Goal: Task Accomplishment & Management: Use online tool/utility

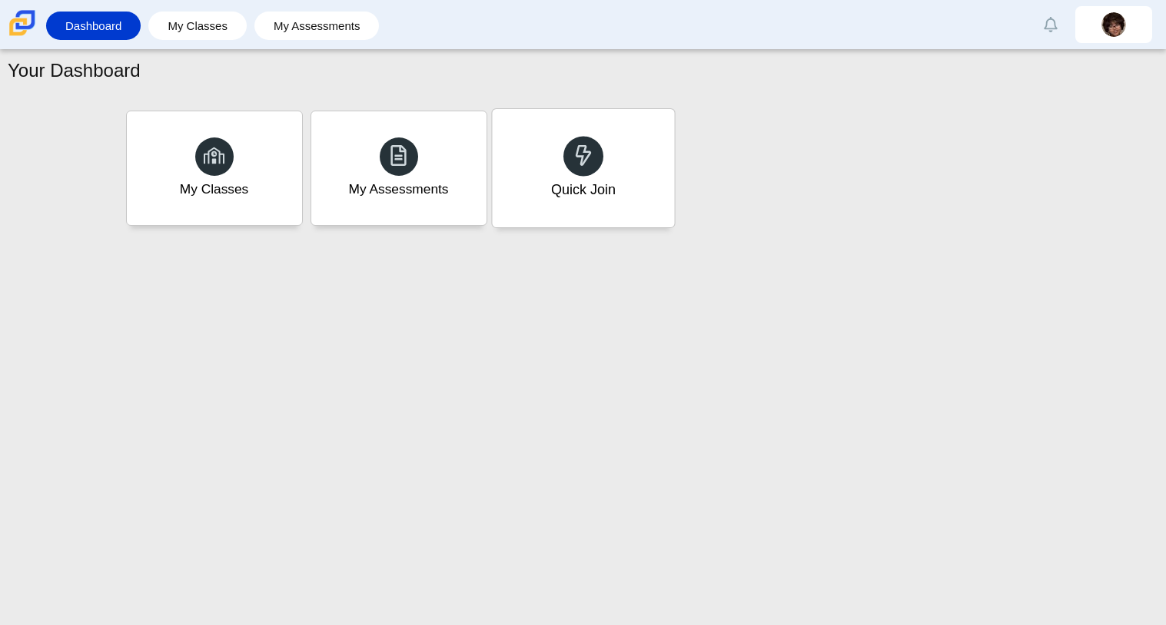
click at [587, 147] on icon at bounding box center [583, 155] width 22 height 22
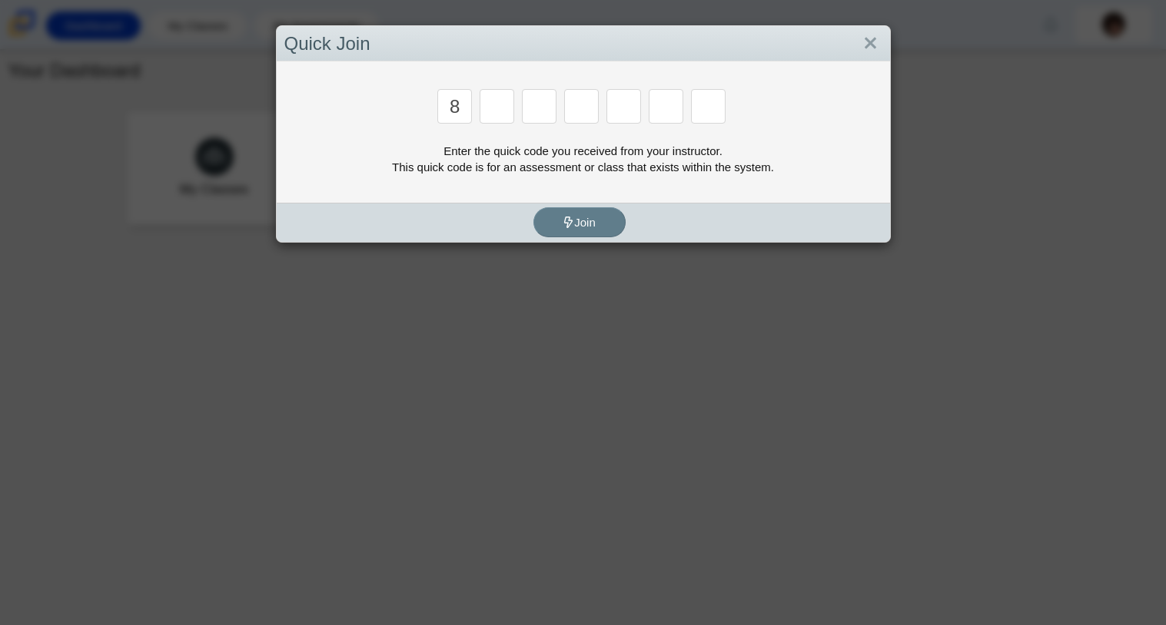
type input "8"
type input "y"
type input "k"
type input "w"
type input "v"
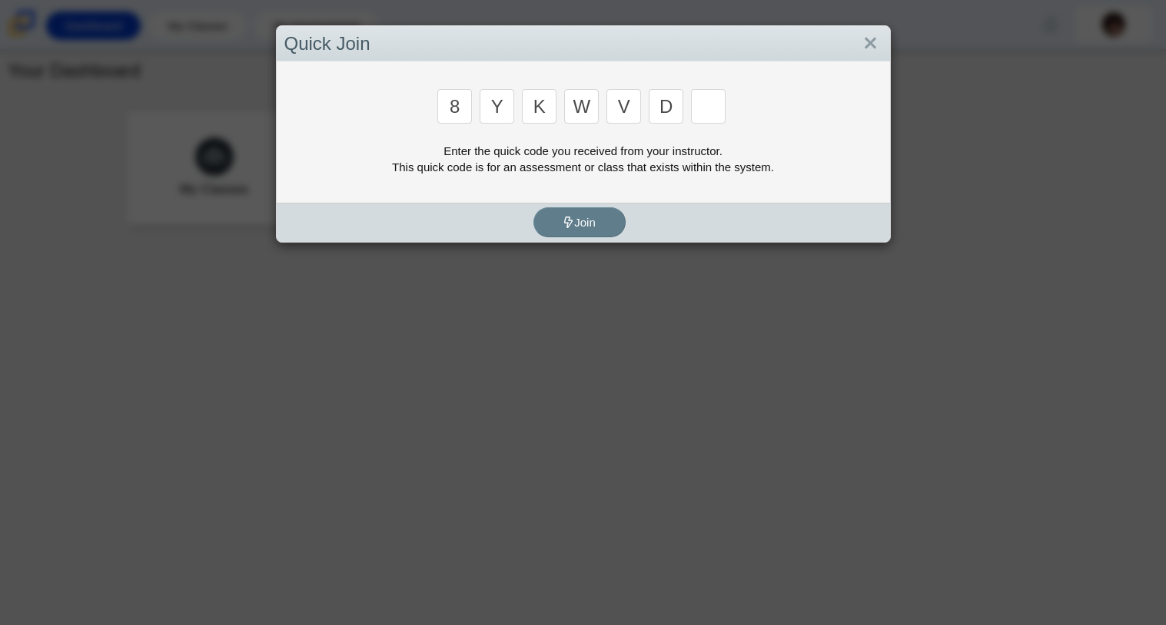
type input "d"
type input "3"
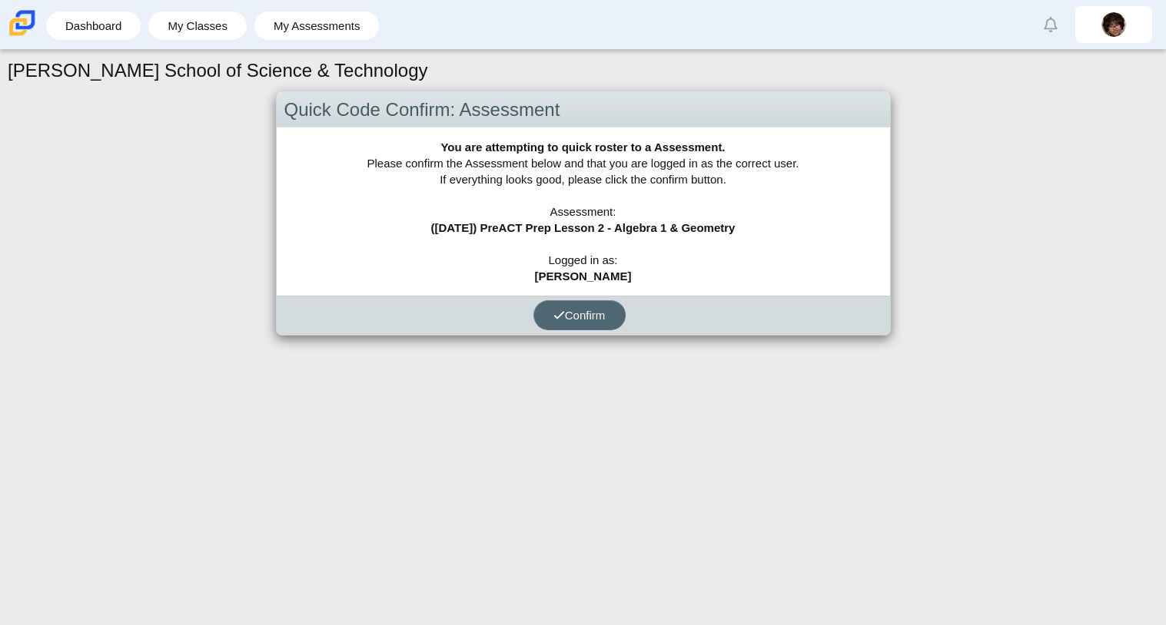
click at [604, 306] on button "Confirm" at bounding box center [579, 315] width 92 height 30
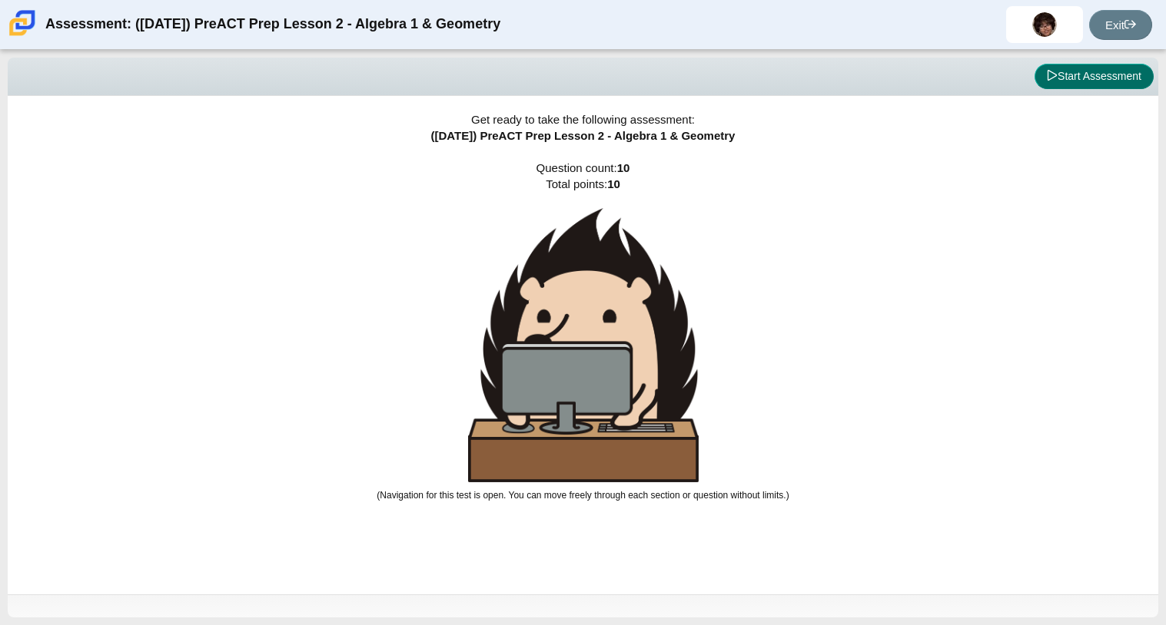
click at [1080, 75] on button "Start Assessment" at bounding box center [1093, 77] width 119 height 26
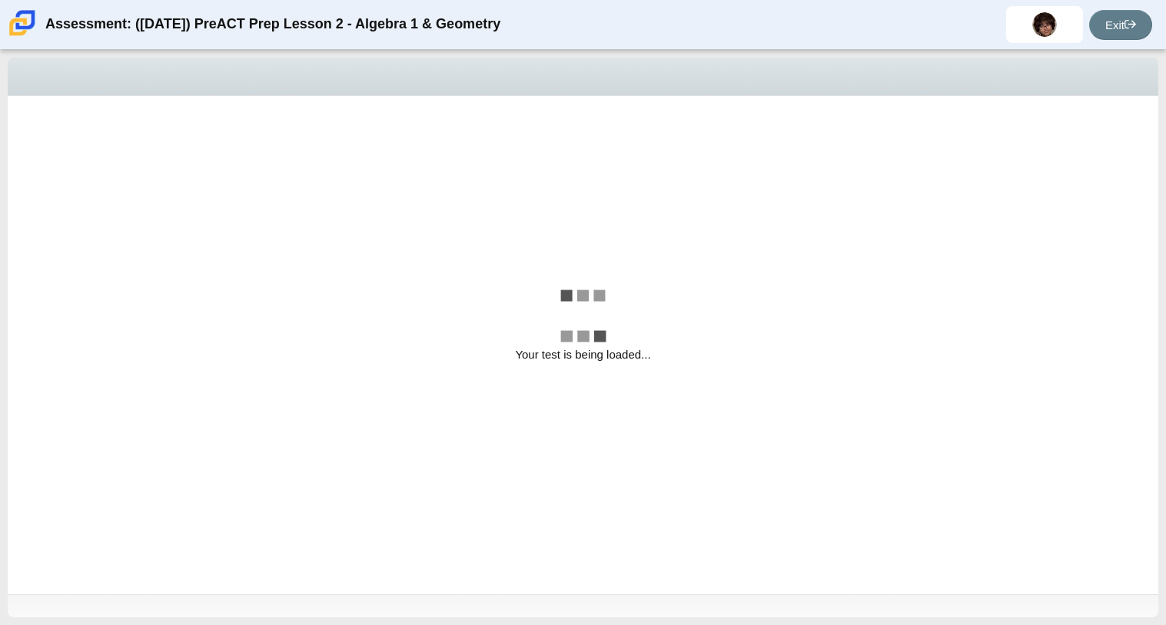
select select "bbf5d072-3e0b-44c4-9a12-6e7c9033f65b"
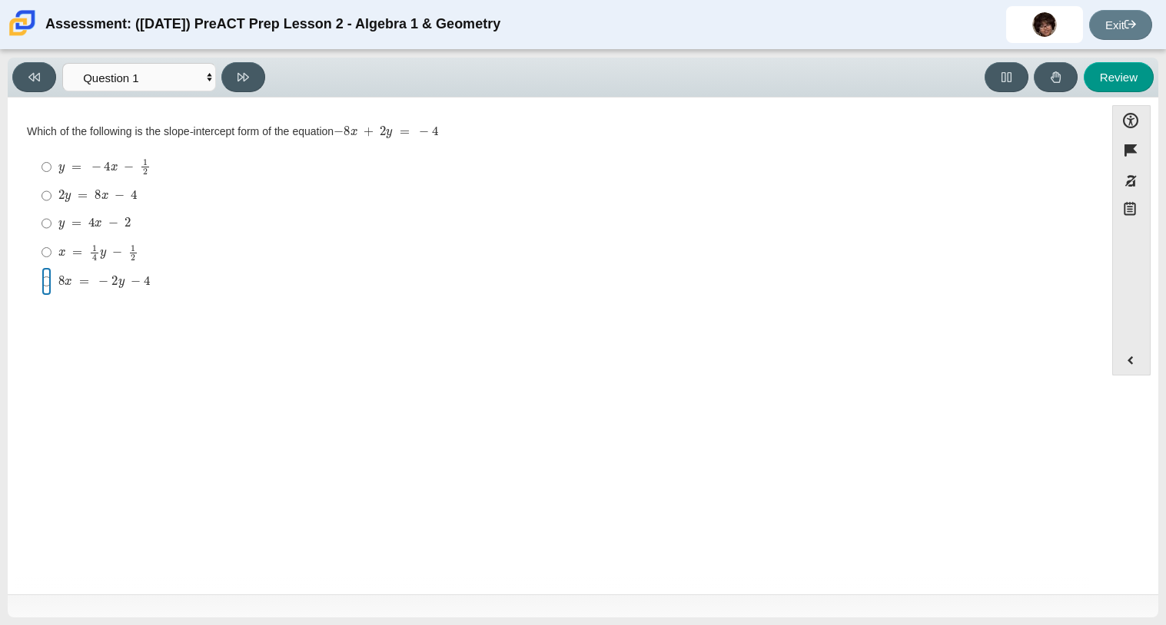
click at [48, 287] on input "8 x = − 2 y − 4 8 x = − 2 y − 4" at bounding box center [46, 281] width 10 height 28
radio input "true"
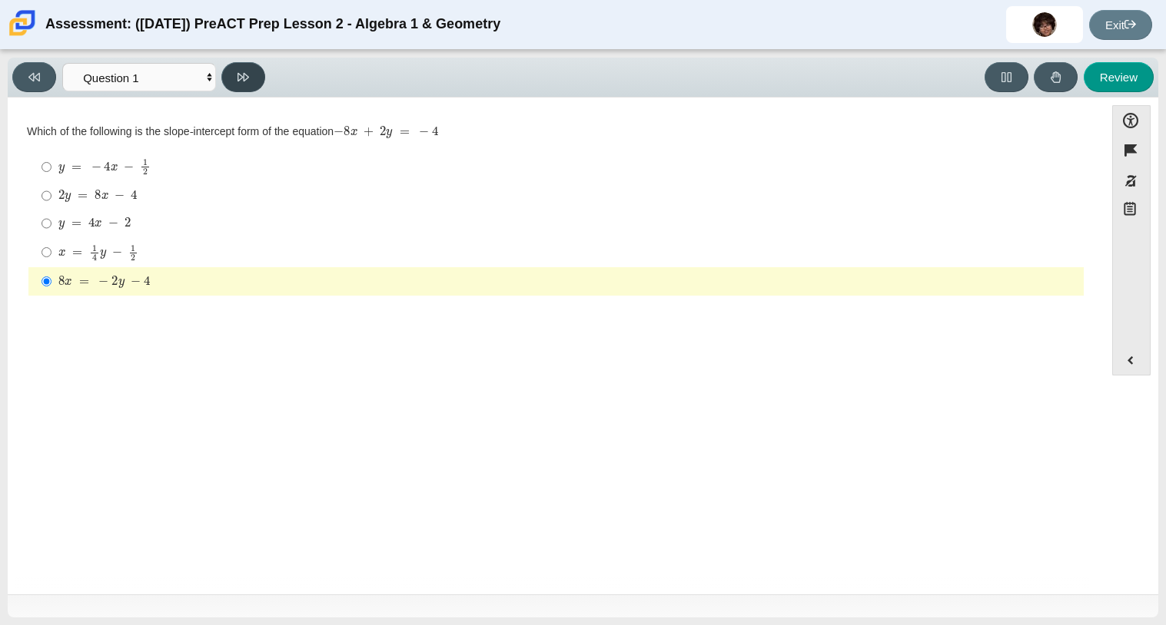
click at [248, 62] on button at bounding box center [243, 77] width 44 height 30
select select "ed62e223-81bd-4cbf-ab48-ab975844bd1f"
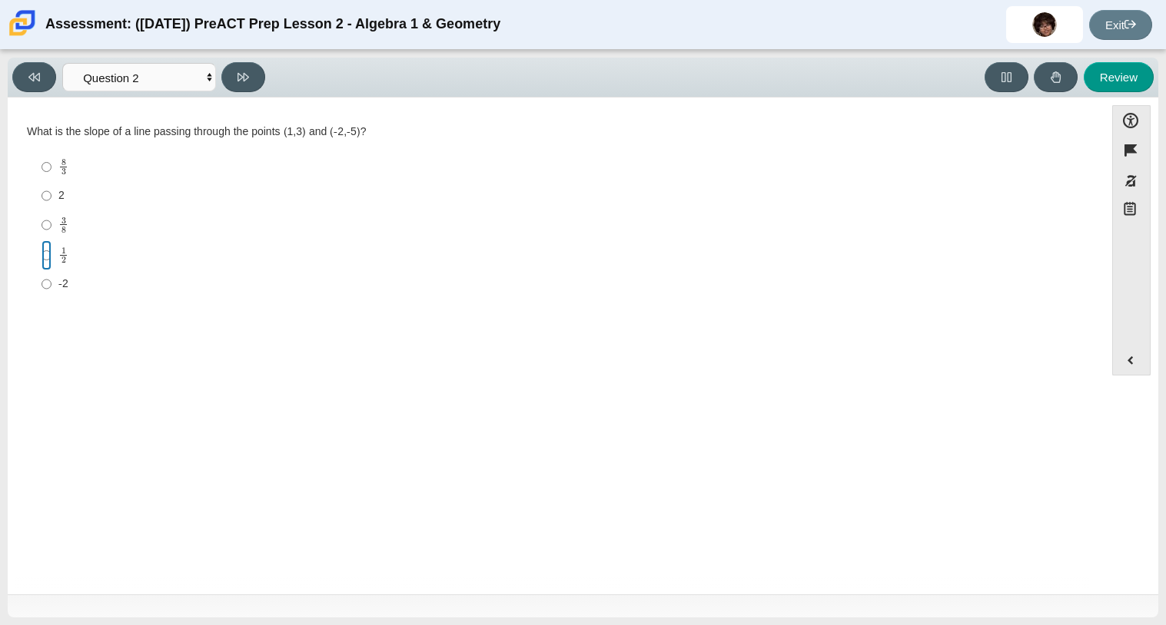
click at [42, 257] on input "1 2 1 half" at bounding box center [46, 256] width 10 height 30
radio input "true"
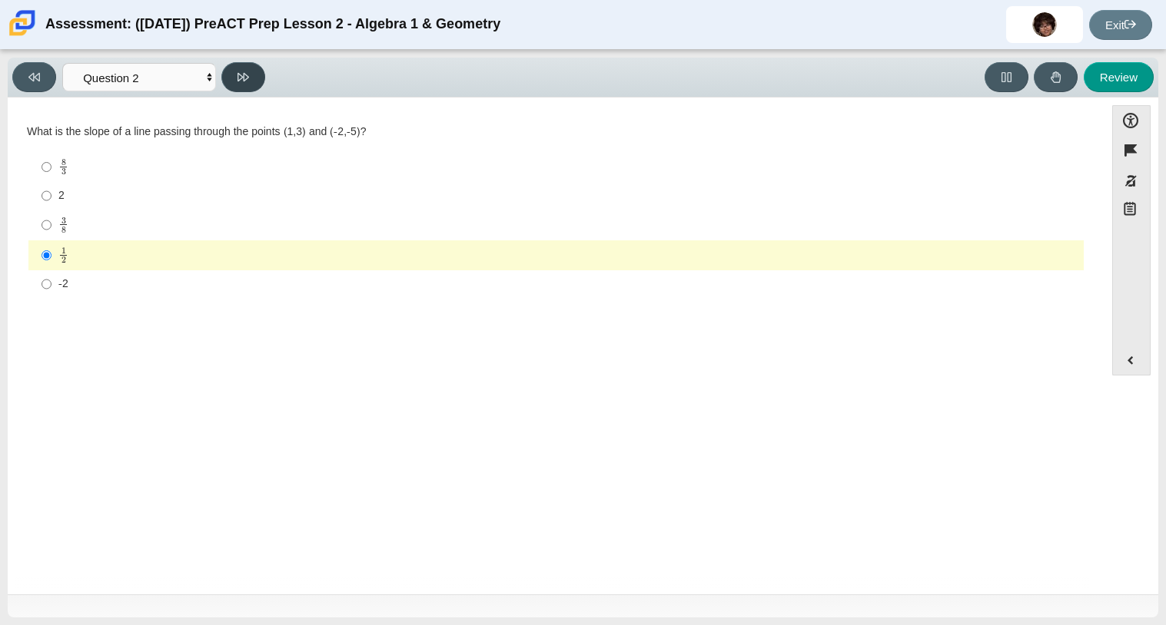
click at [264, 80] on button at bounding box center [243, 77] width 44 height 30
select select "97f4f5fa-a52e-4fed-af51-565bfcdf47cb"
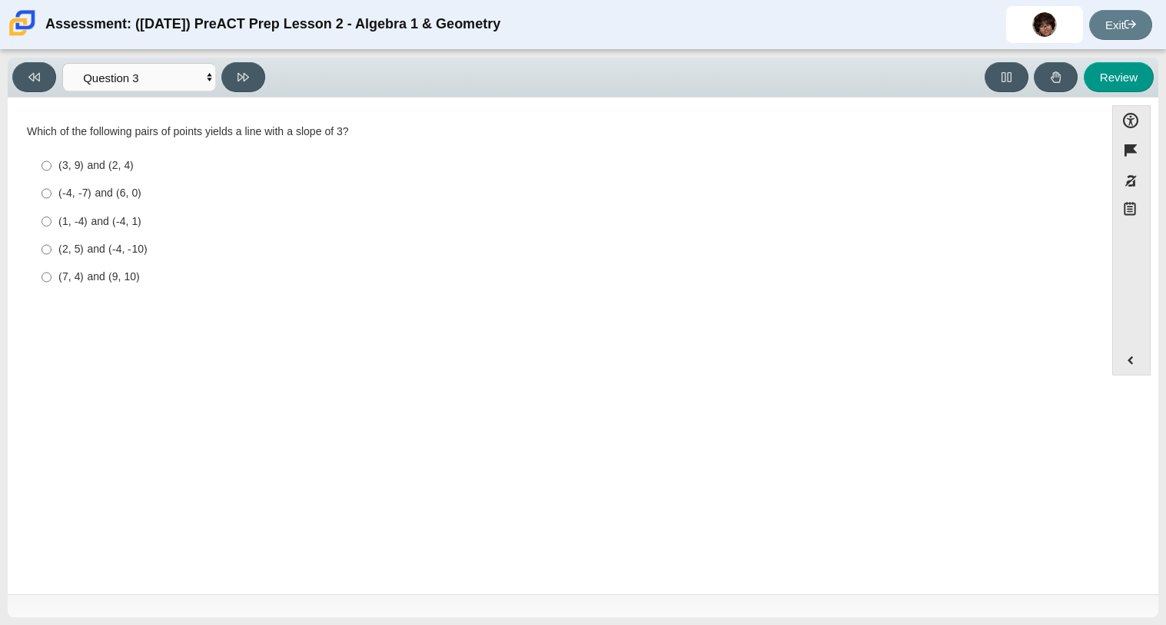
click at [247, 217] on div "(1, -4) and (-4, 1)" at bounding box center [567, 221] width 1019 height 15
click at [51, 217] on input "(1, -4) and (-4, 1) (1, -4) and (-4, 1)" at bounding box center [46, 221] width 10 height 28
radio input "true"
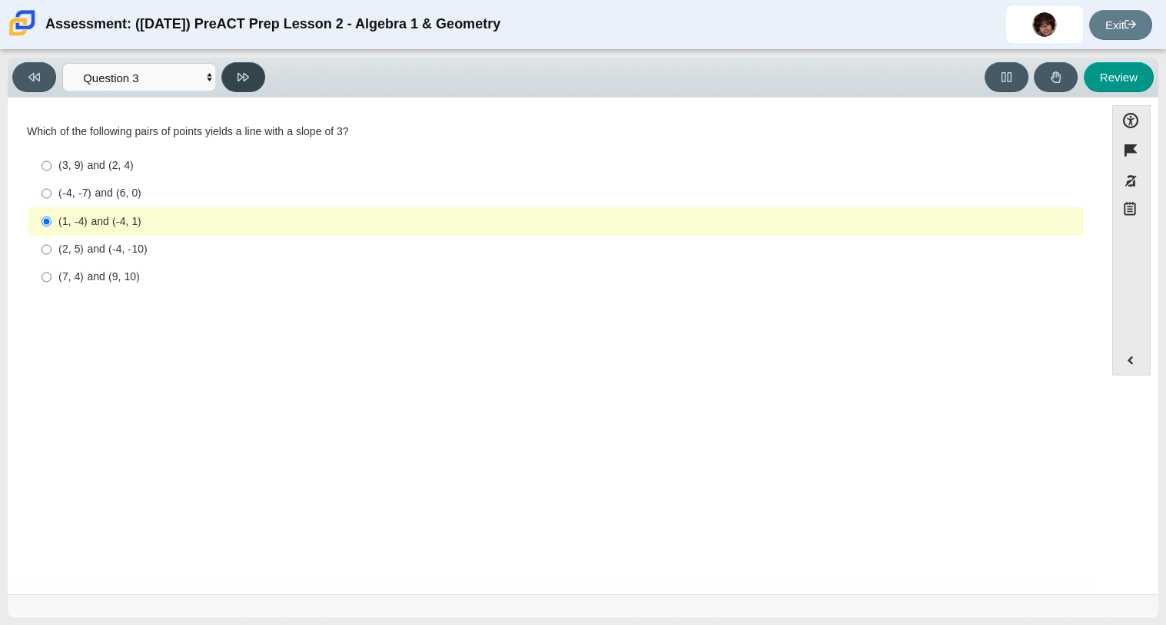
click at [237, 85] on button at bounding box center [243, 77] width 44 height 30
select select "89427bb7-e313-4f00-988f-8b8255897029"
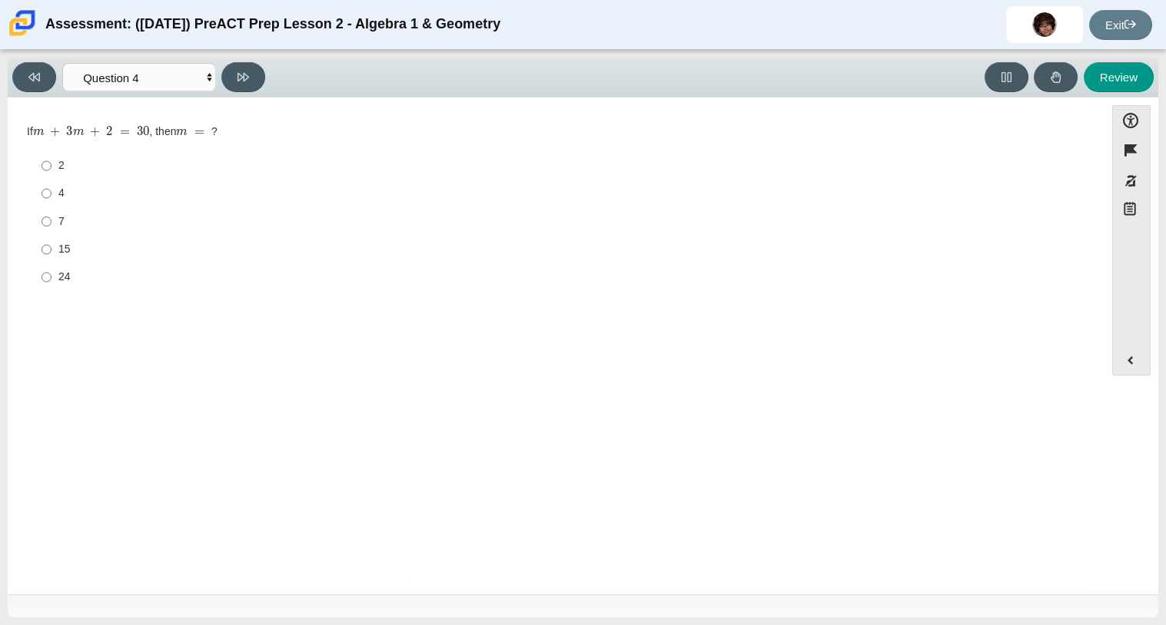
click at [110, 361] on div "Question If m + 3 m + 2 = 30 , then m = ? Responses 2 2 4 4 7 7 15 15 24 24" at bounding box center [555, 348] width 1081 height 479
click at [101, 360] on div "Question If m + 3 m + 2 = 30 , then m = ? Responses 2 2 4 4 7 7 15 15 24 24" at bounding box center [555, 348] width 1081 height 479
click at [330, 217] on div "7" at bounding box center [567, 221] width 1019 height 15
click at [51, 217] on input "7 7" at bounding box center [46, 221] width 10 height 28
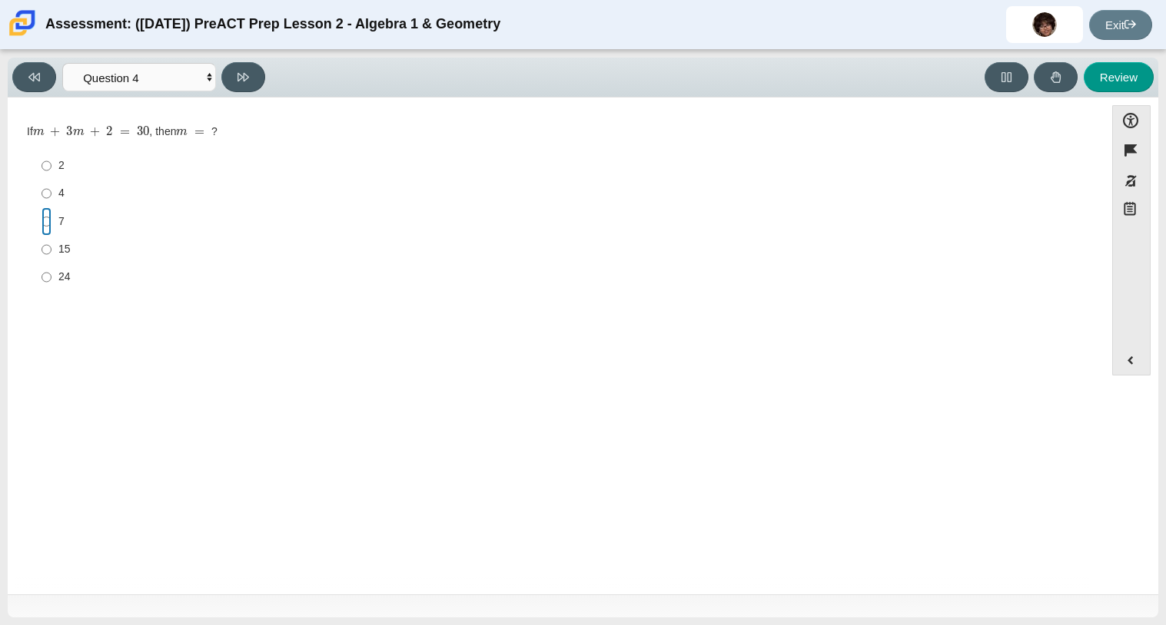
radio input "true"
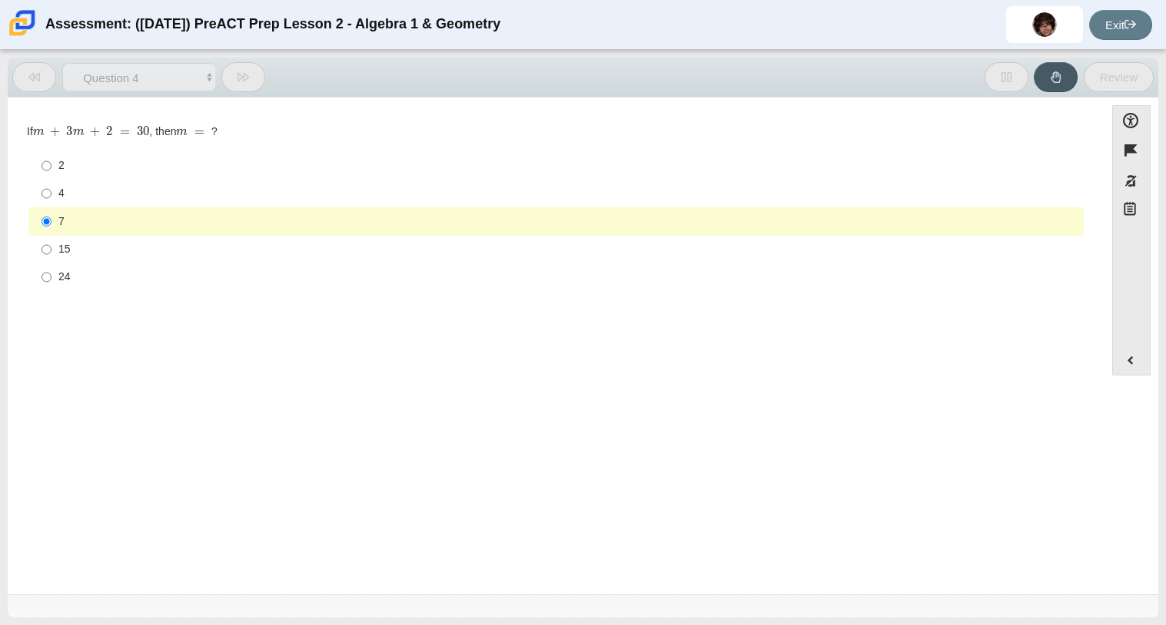
click at [330, 217] on div "7" at bounding box center [567, 221] width 1019 height 15
click at [51, 217] on input "7 7" at bounding box center [46, 221] width 10 height 28
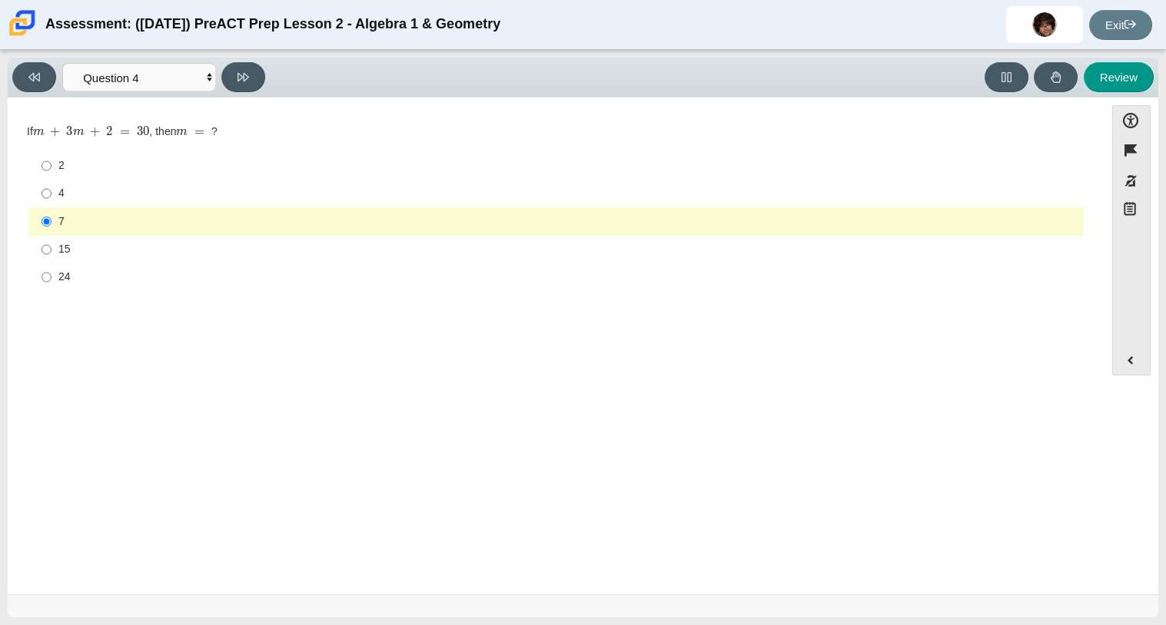
click at [533, 624] on div "Viewing Question 4 of 10 in Pacing Mode Questions Question 1 Question 2 Questio…" at bounding box center [583, 338] width 1166 height 576
click at [232, 83] on button at bounding box center [243, 77] width 44 height 30
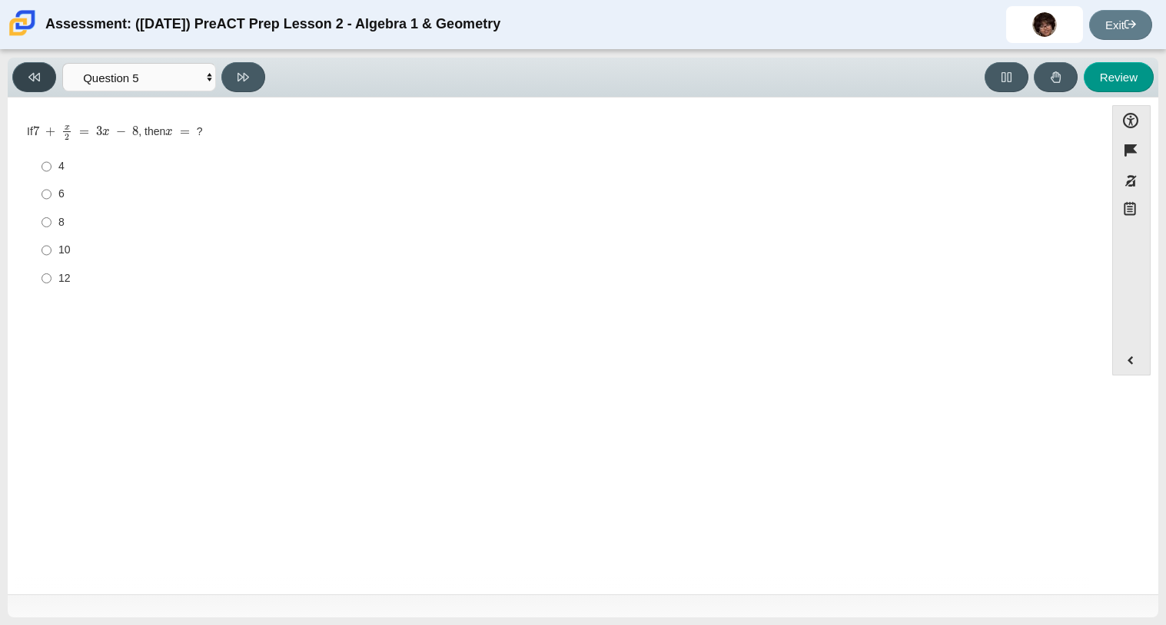
click at [44, 76] on button at bounding box center [34, 77] width 44 height 30
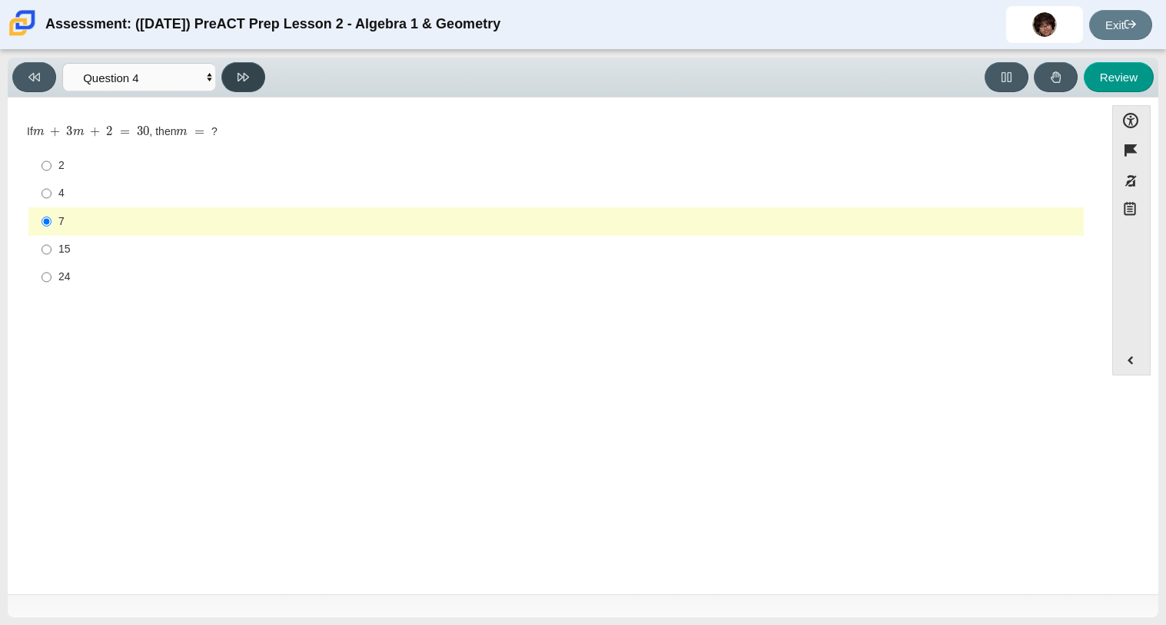
click at [235, 70] on button at bounding box center [243, 77] width 44 height 30
select select "489dcffd-4e6a-49cf-a9d6-ad1d4a911a4e"
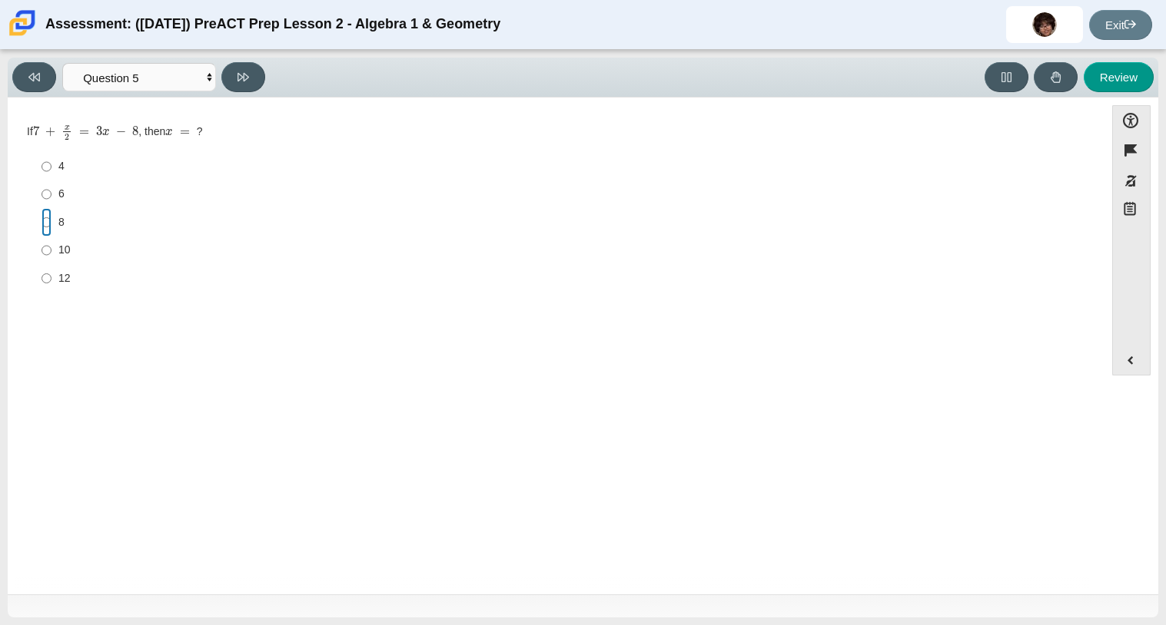
click at [47, 224] on input "8 8" at bounding box center [46, 222] width 10 height 28
radio input "true"
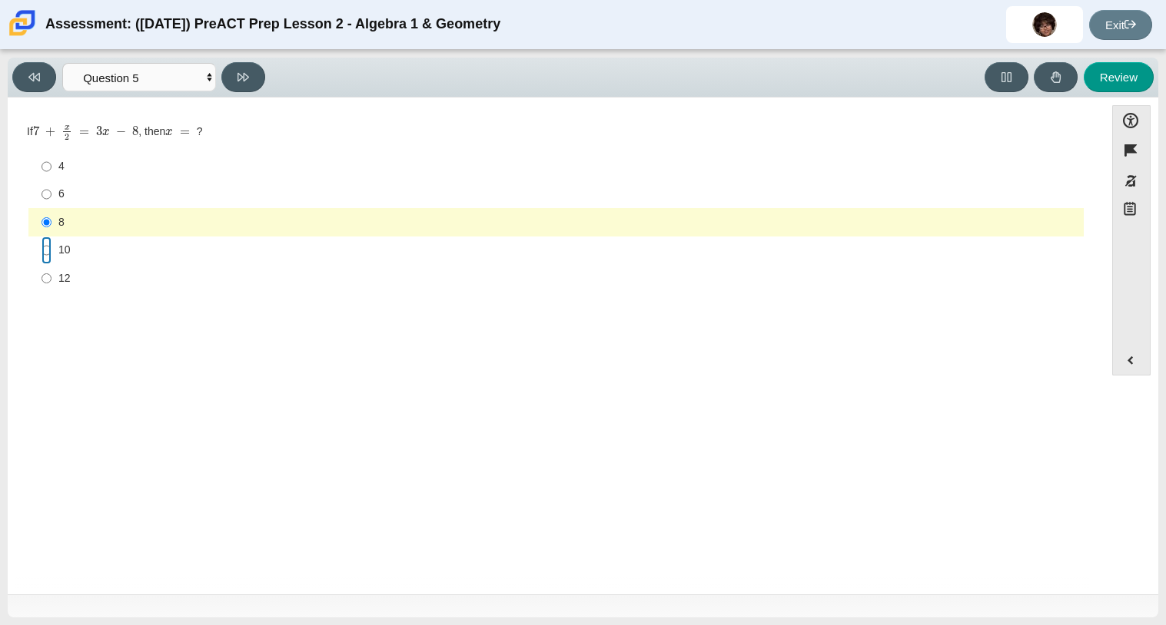
click at [46, 254] on input "10 10" at bounding box center [46, 251] width 10 height 28
radio input "true"
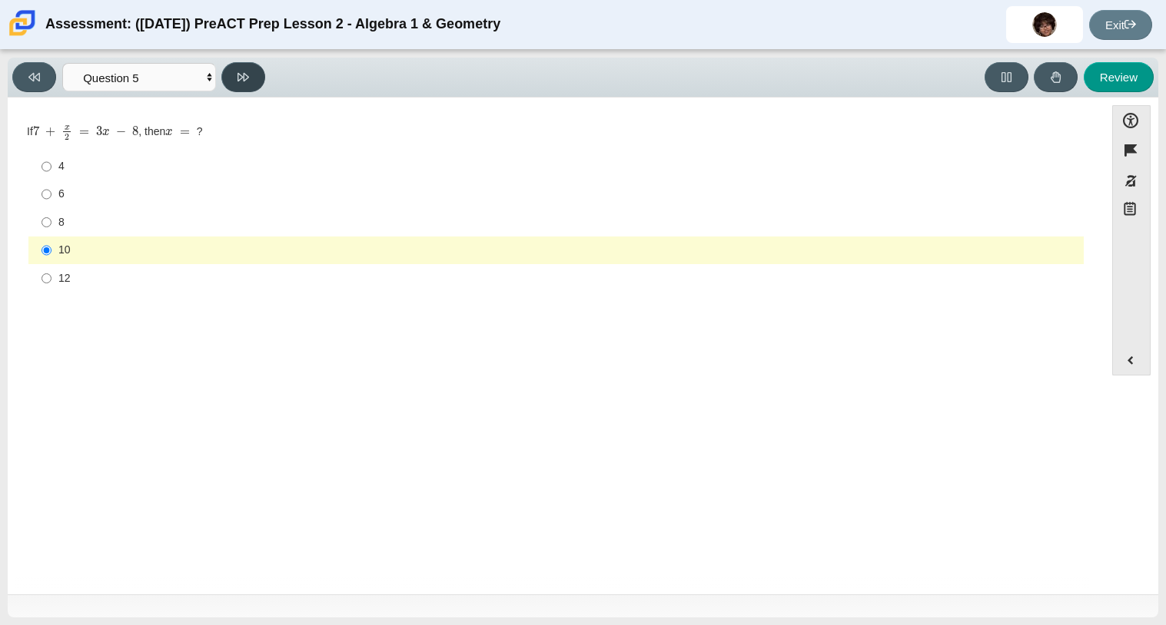
click at [255, 71] on button at bounding box center [243, 77] width 44 height 30
select select "210571de-36a6-4d8e-a361-ceff8ef801dc"
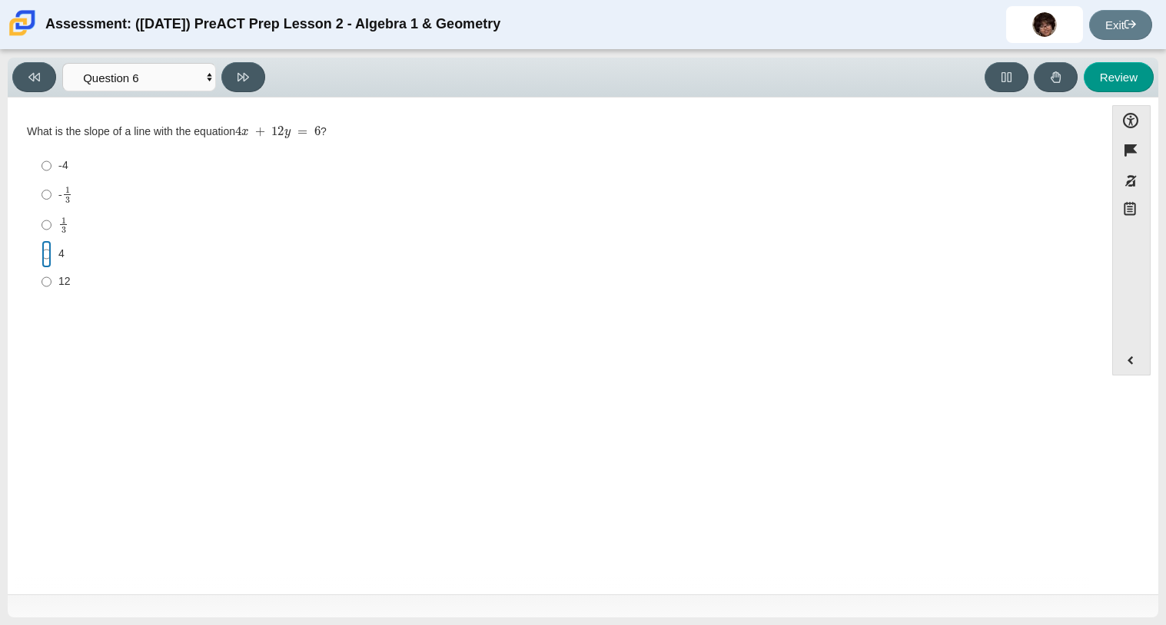
click at [46, 251] on input "4 4" at bounding box center [46, 255] width 10 height 28
radio input "true"
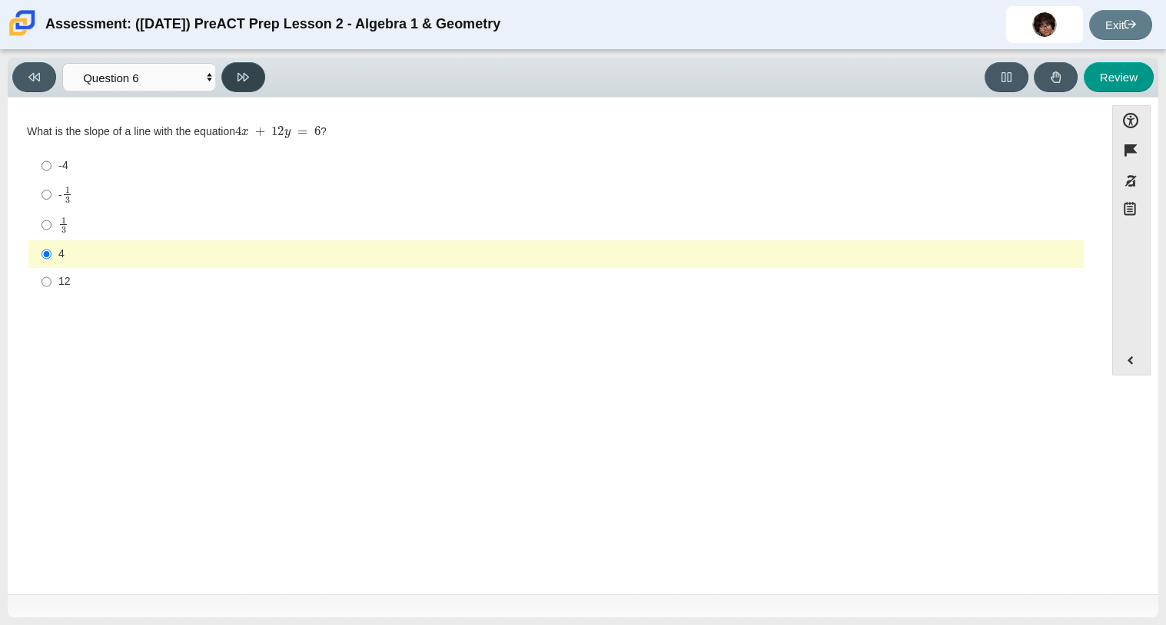
click at [232, 76] on button at bounding box center [243, 77] width 44 height 30
select select "ec95ace6-bebc-42b8-9428-40567494d4da"
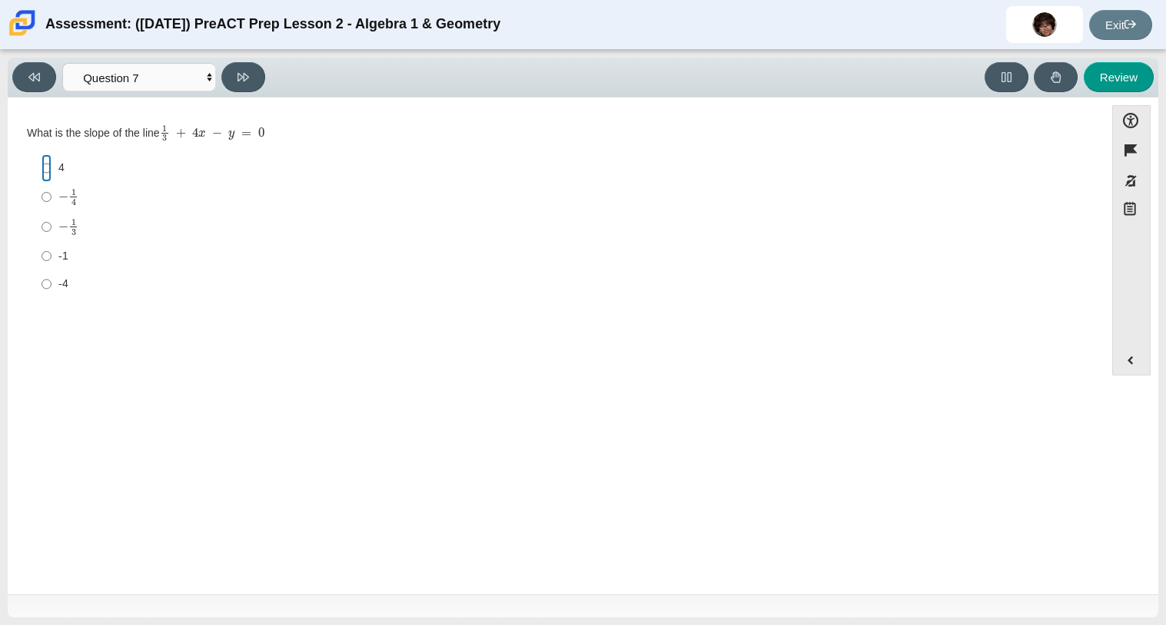
click at [42, 168] on input "4 4" at bounding box center [46, 168] width 10 height 28
radio input "true"
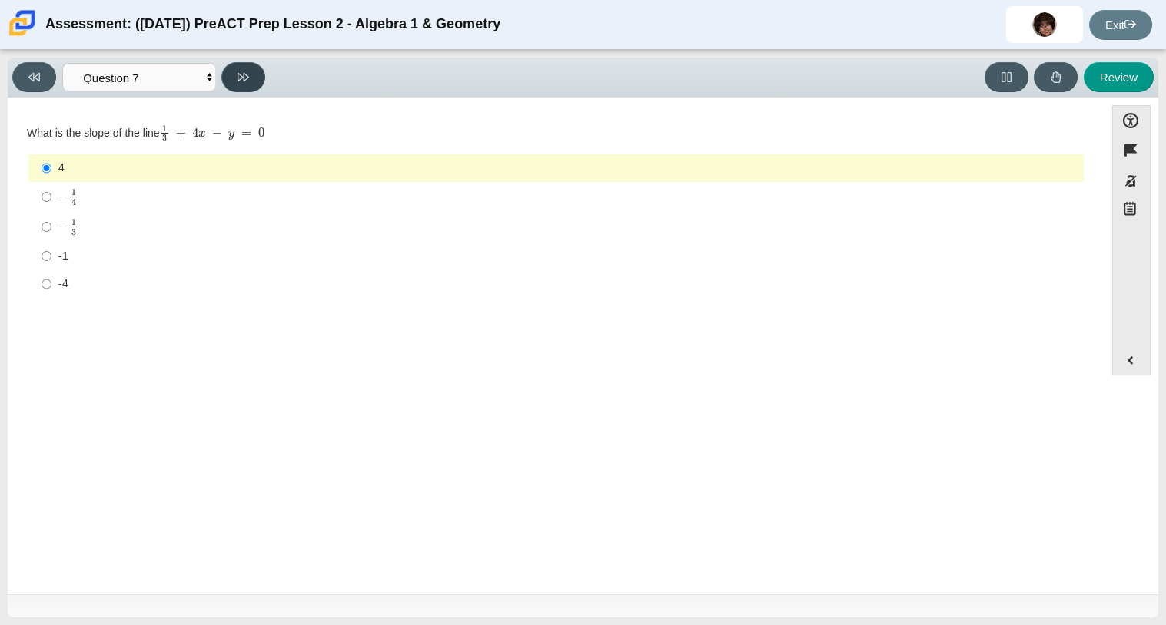
click at [235, 78] on button at bounding box center [243, 77] width 44 height 30
select select "ce81fe10-bf29-4b5e-8bd7-4f47f2fed4d8"
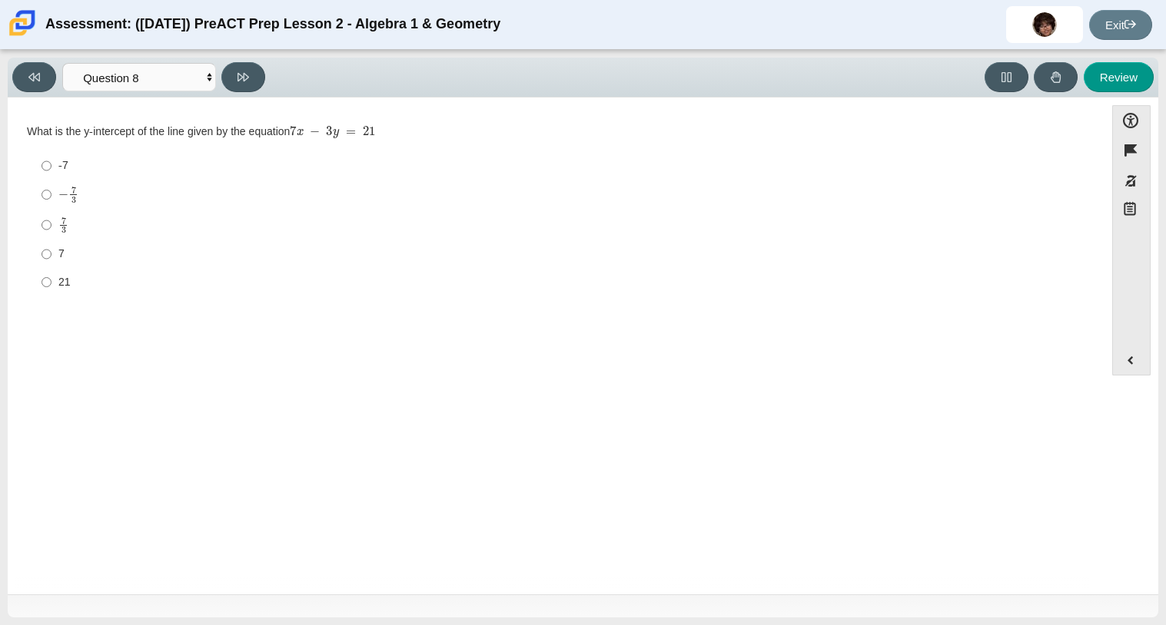
click at [38, 161] on label "-7 -7" at bounding box center [557, 166] width 1053 height 28
click at [41, 161] on input "-7 -7" at bounding box center [46, 166] width 10 height 28
radio input "true"
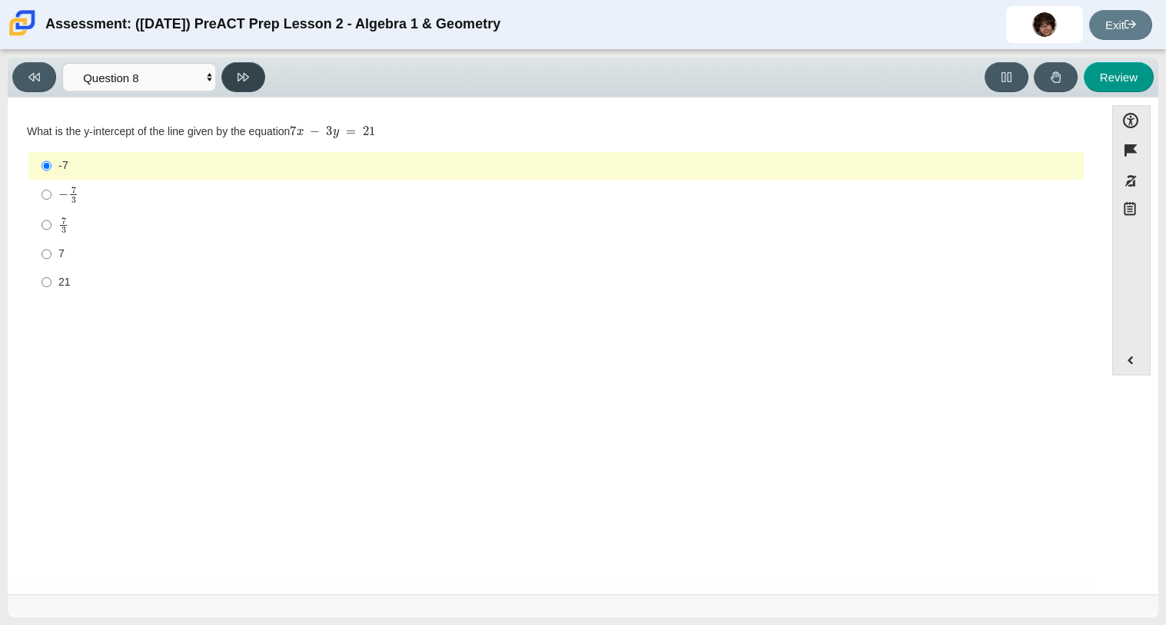
click at [246, 80] on icon at bounding box center [243, 77] width 12 height 12
select select "14773eaf-2ca1-47ae-afe7-a624a56f34b3"
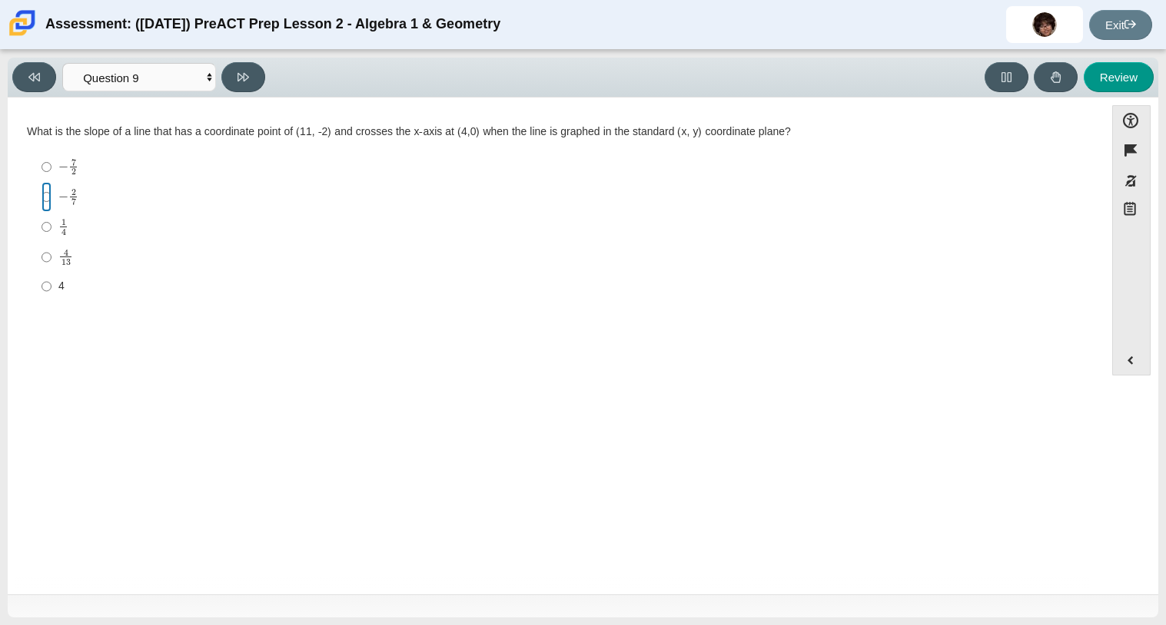
click at [46, 201] on input "− 2 7 negative 2 sevenths" at bounding box center [46, 197] width 10 height 30
radio input "true"
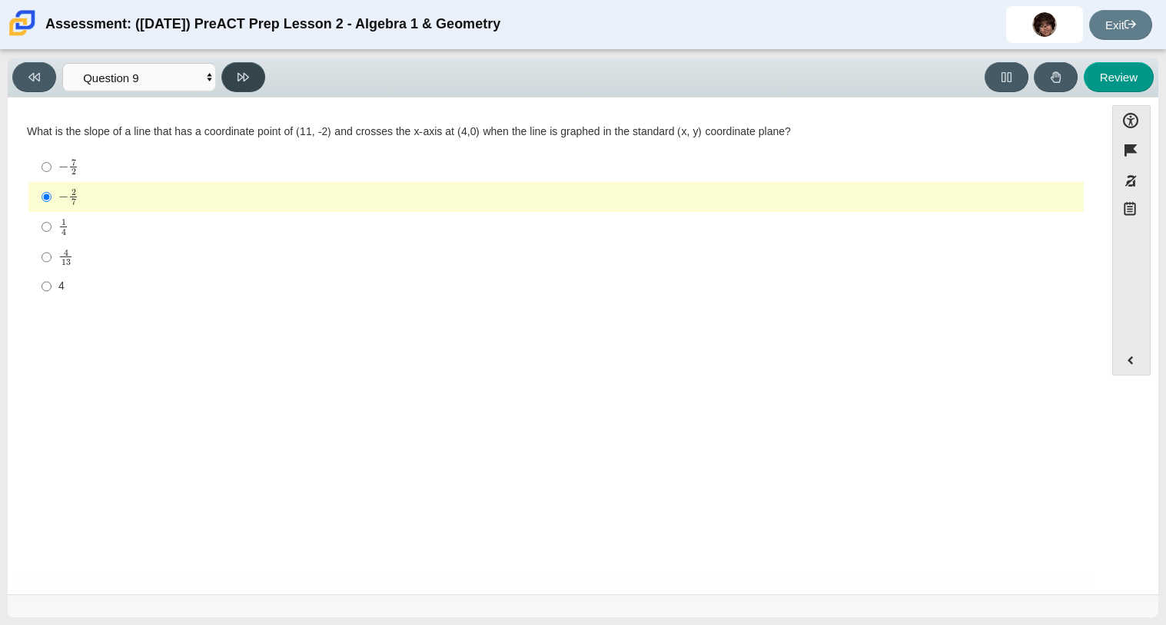
click at [226, 83] on button at bounding box center [243, 77] width 44 height 30
select select "96b71634-eacb-4f7e-8aef-411727d9bcba"
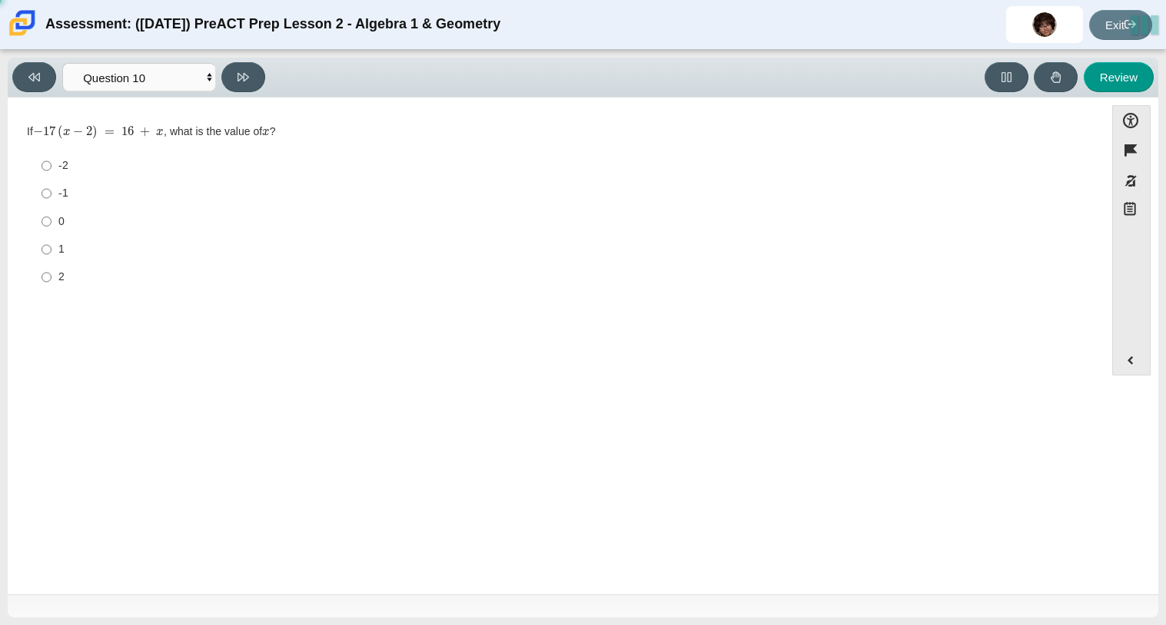
click at [38, 162] on label "-2 -2" at bounding box center [557, 166] width 1053 height 28
click at [41, 162] on input "-2 -2" at bounding box center [46, 166] width 10 height 28
radio input "true"
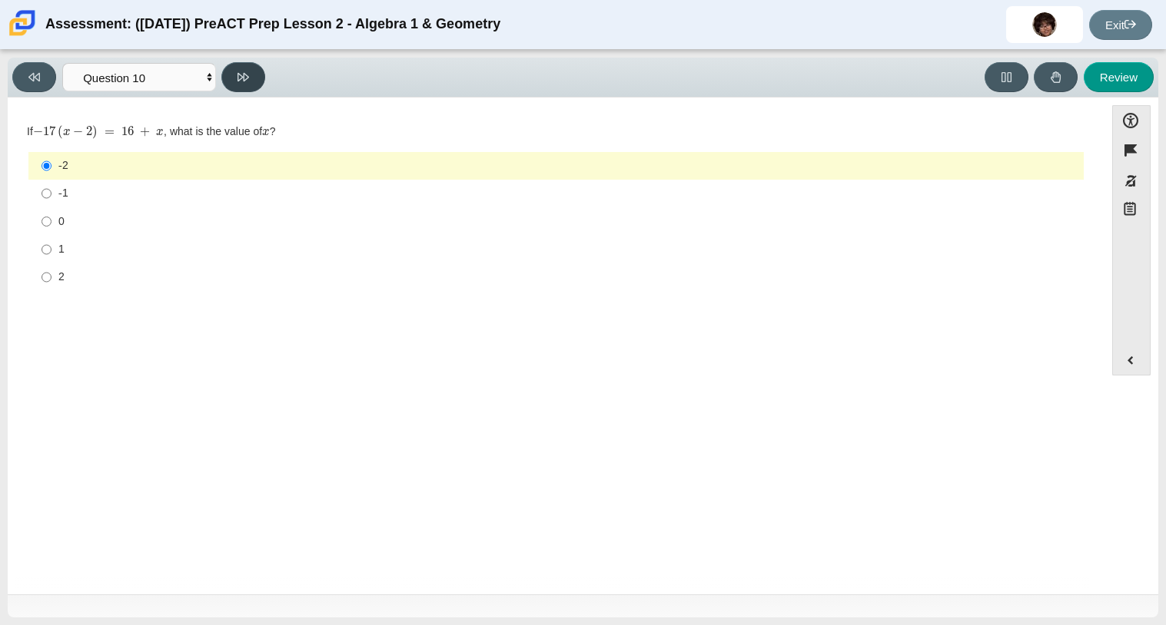
click at [245, 73] on icon at bounding box center [243, 77] width 12 height 8
select select "review"
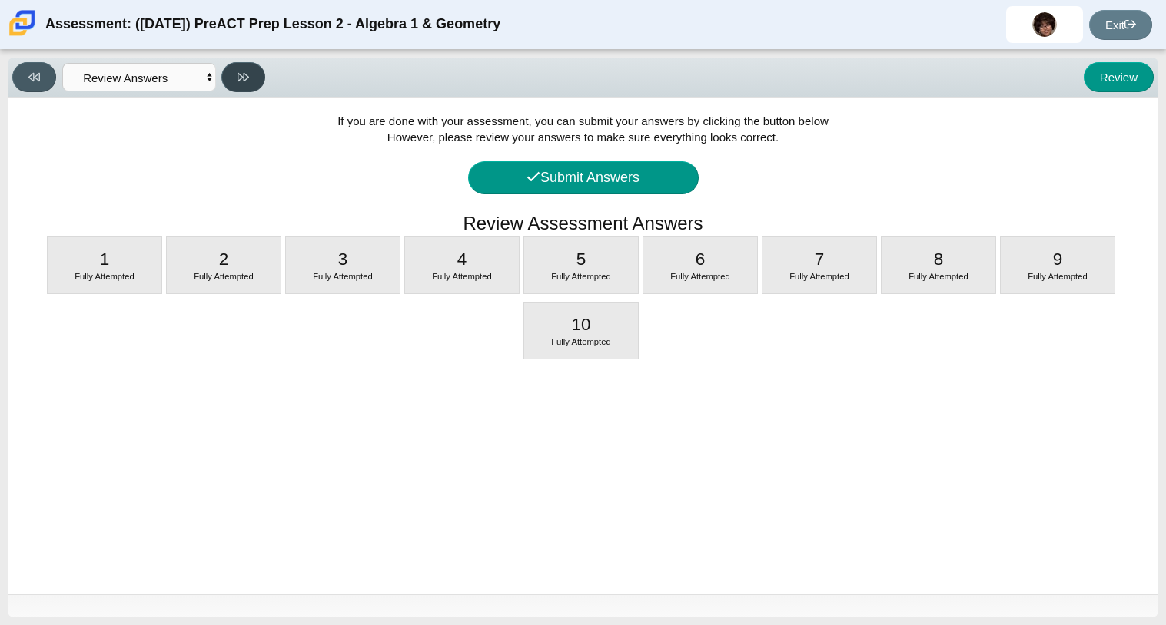
click at [245, 73] on icon at bounding box center [243, 77] width 12 height 8
click at [606, 184] on button "Submit Answers" at bounding box center [583, 177] width 231 height 33
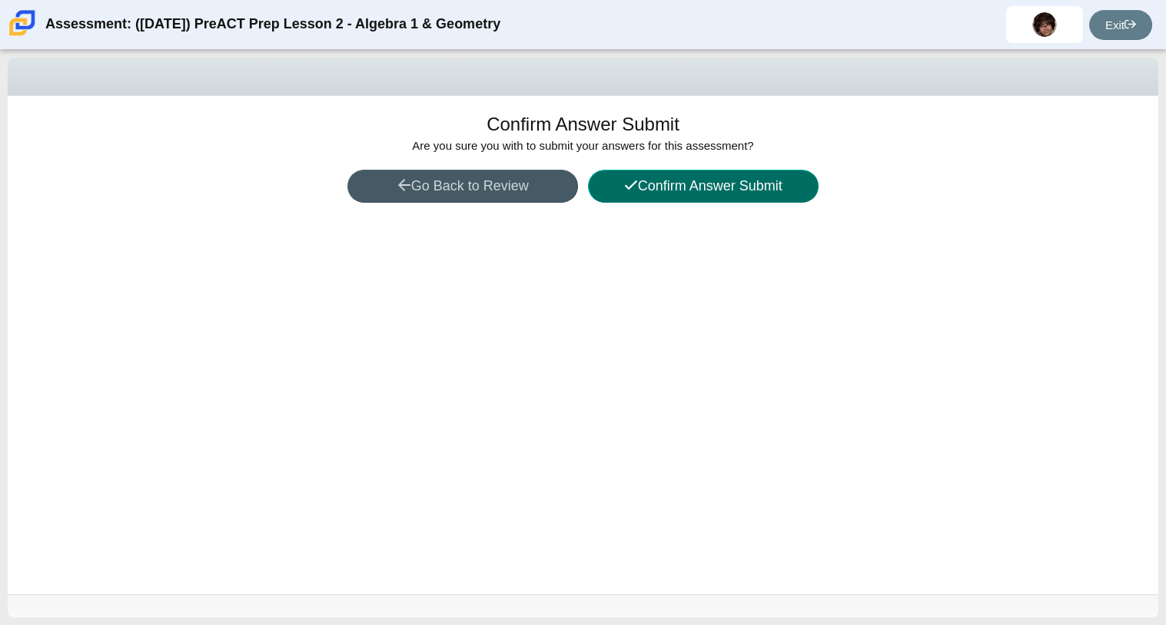
click at [606, 184] on button "Confirm Answer Submit" at bounding box center [703, 186] width 231 height 33
